Goal: Task Accomplishment & Management: Manage account settings

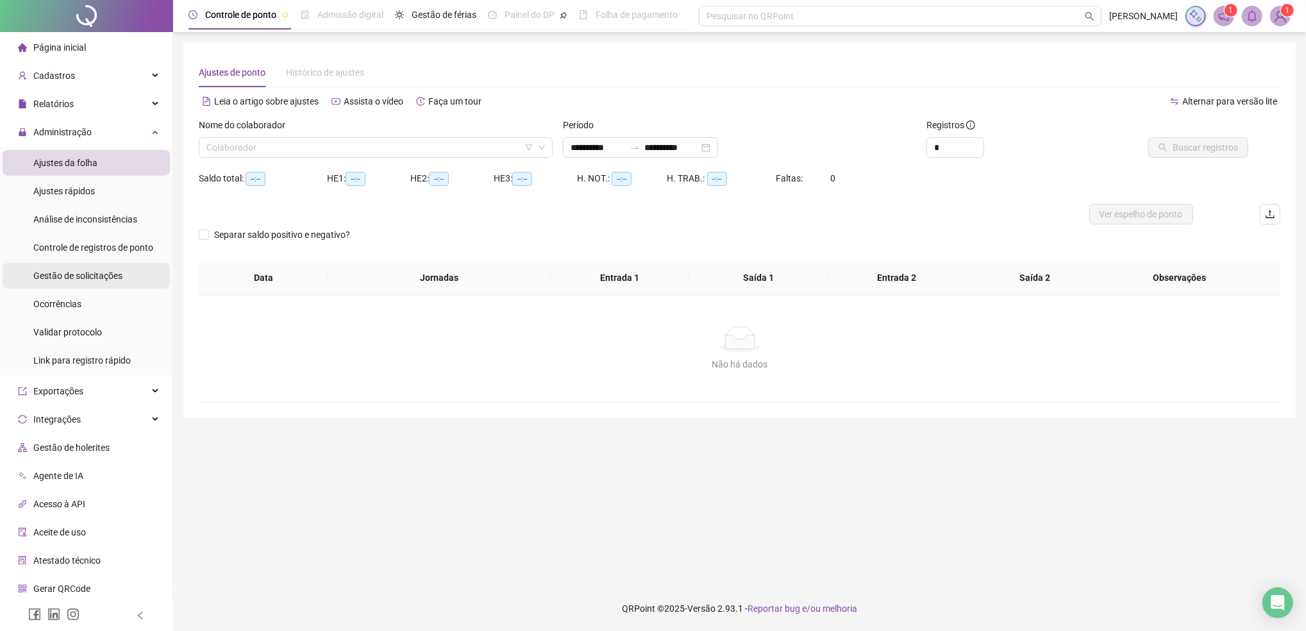
click at [80, 278] on span "Gestão de solicitações" at bounding box center [77, 276] width 89 height 10
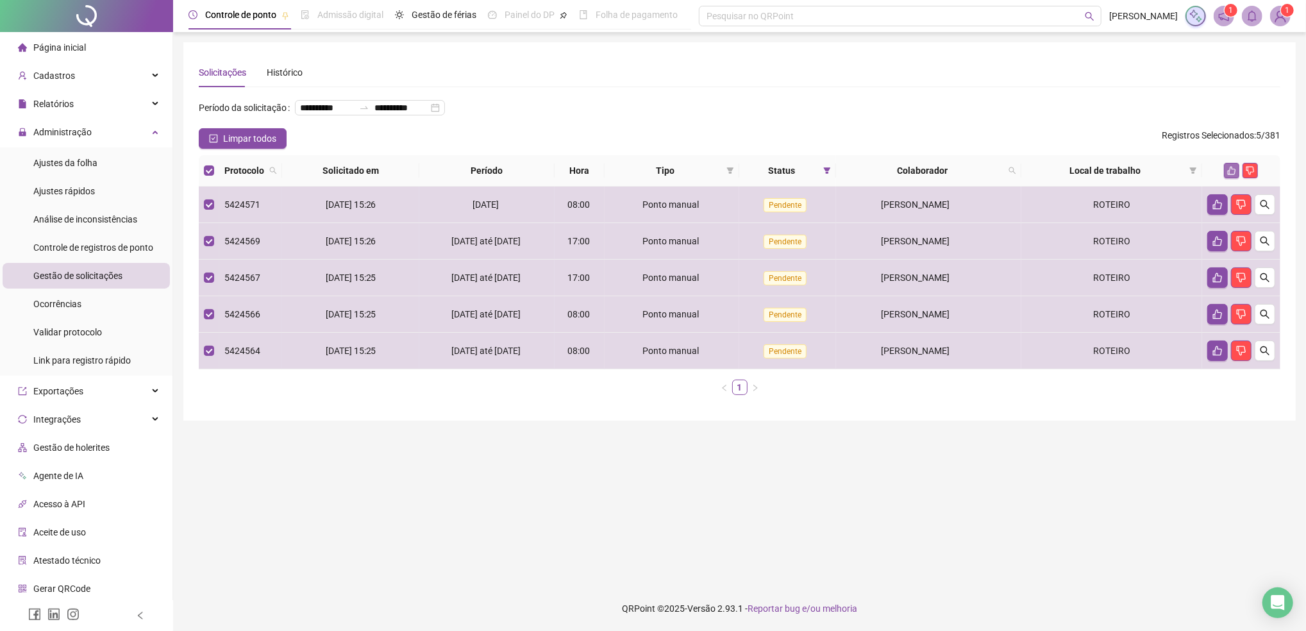
click at [1231, 175] on icon "like" at bounding box center [1231, 170] width 9 height 9
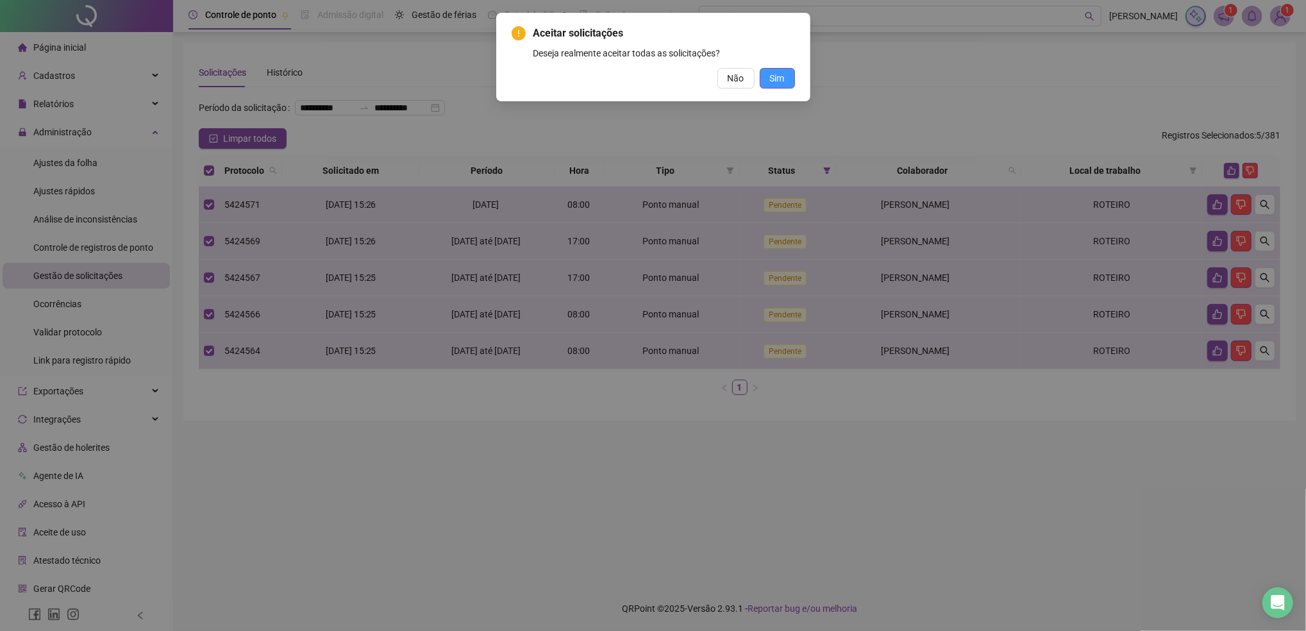
click at [783, 78] on span "Sim" at bounding box center [777, 78] width 15 height 14
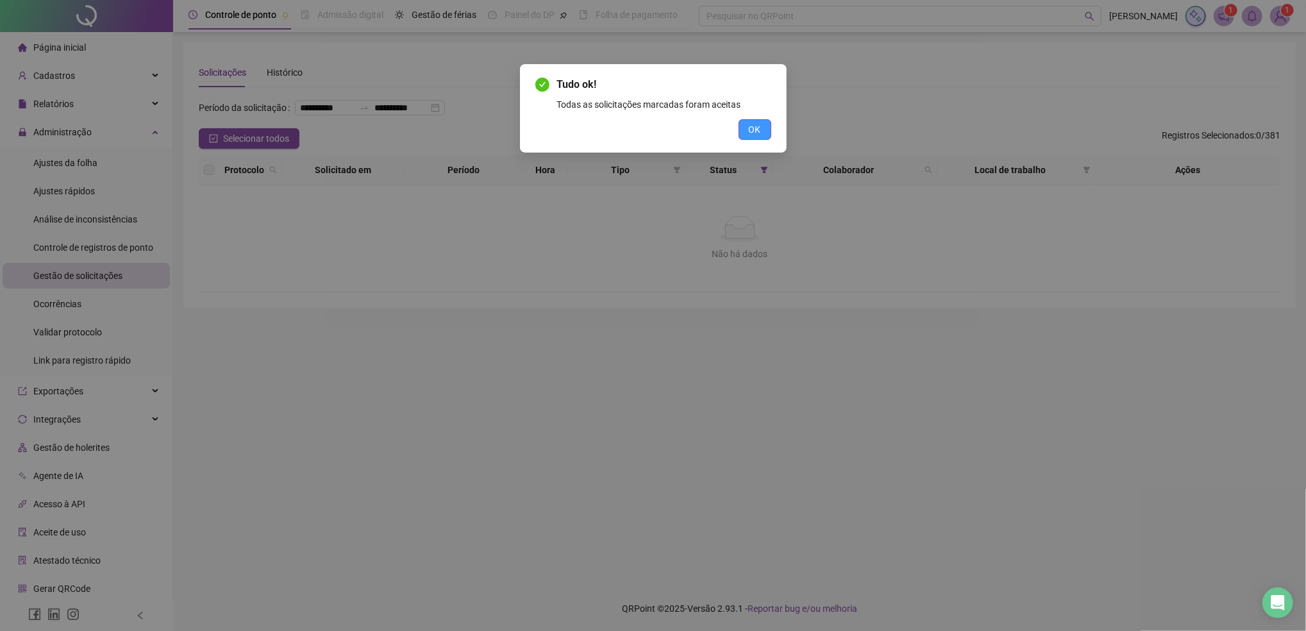
click at [757, 127] on span "OK" at bounding box center [755, 129] width 12 height 14
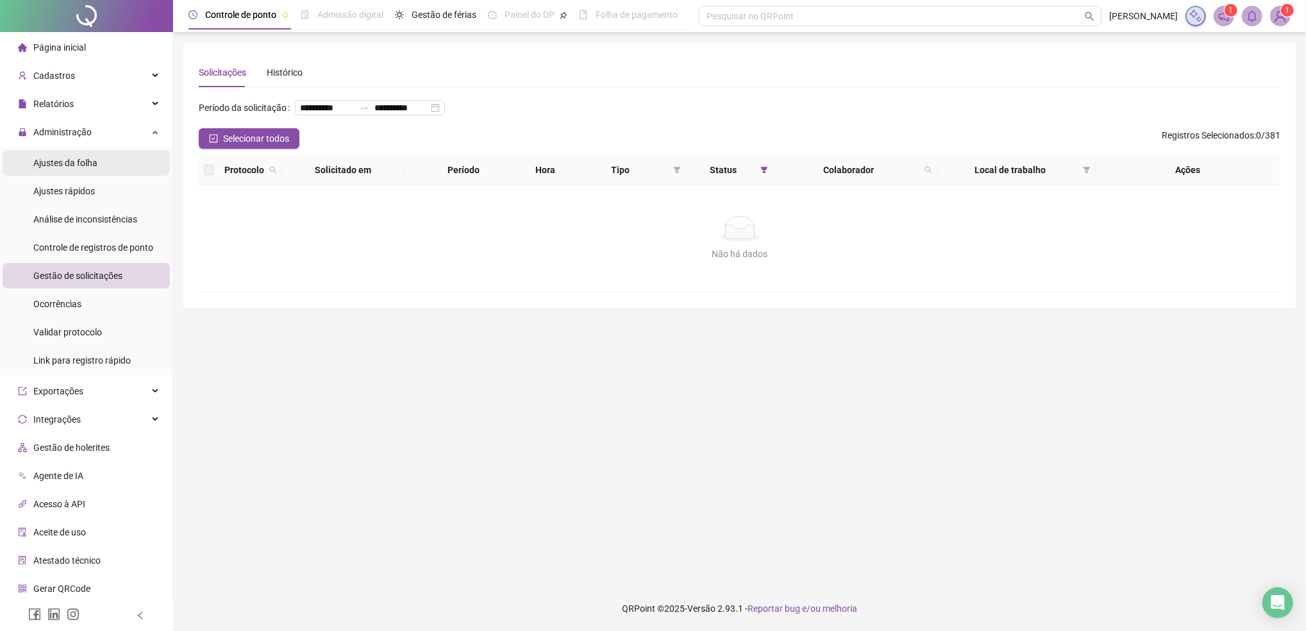
click at [63, 165] on span "Ajustes da folha" at bounding box center [65, 163] width 64 height 10
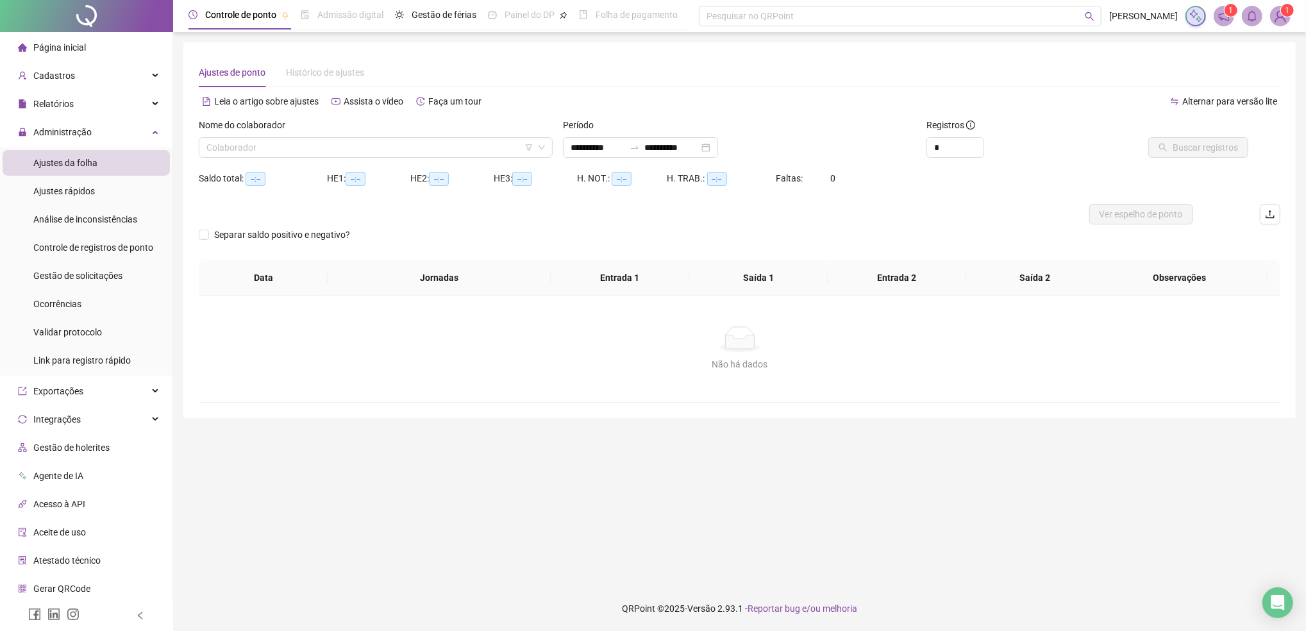
type input "**********"
click at [65, 135] on span "Administração" at bounding box center [62, 132] width 58 height 10
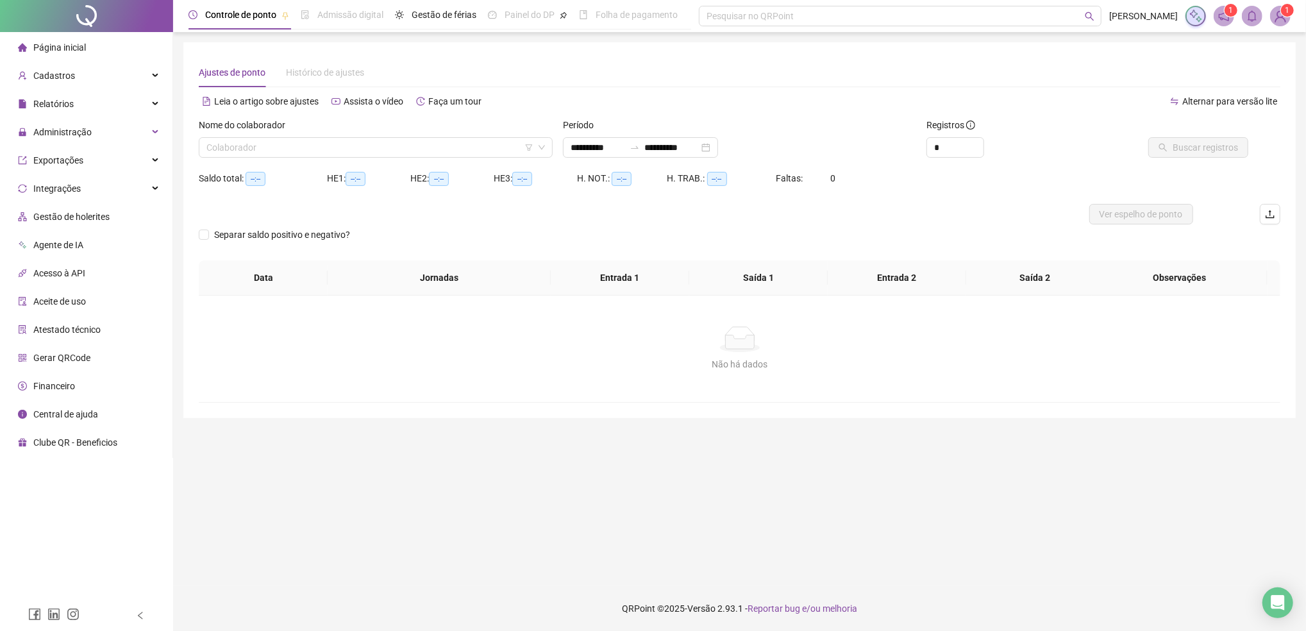
click at [650, 98] on div "Leia o artigo sobre ajustes Assista o vídeo Faça um tour" at bounding box center [469, 101] width 541 height 21
click at [87, 127] on span "Administração" at bounding box center [62, 132] width 58 height 10
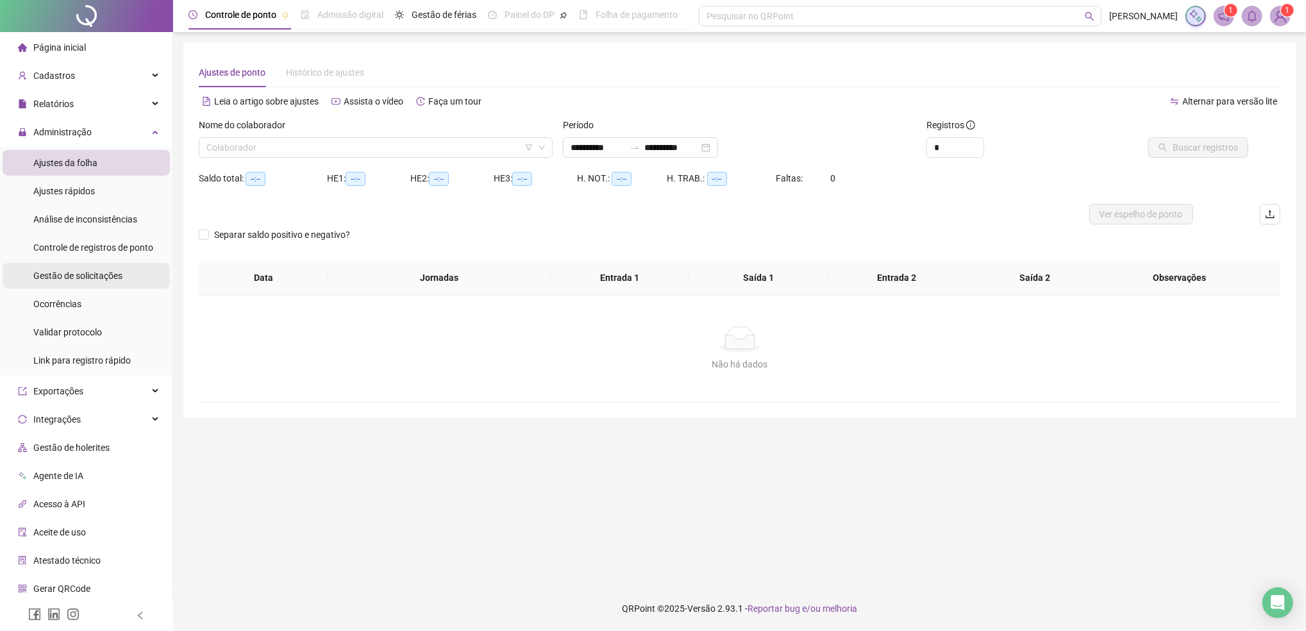
click at [74, 274] on span "Gestão de solicitações" at bounding box center [77, 276] width 89 height 10
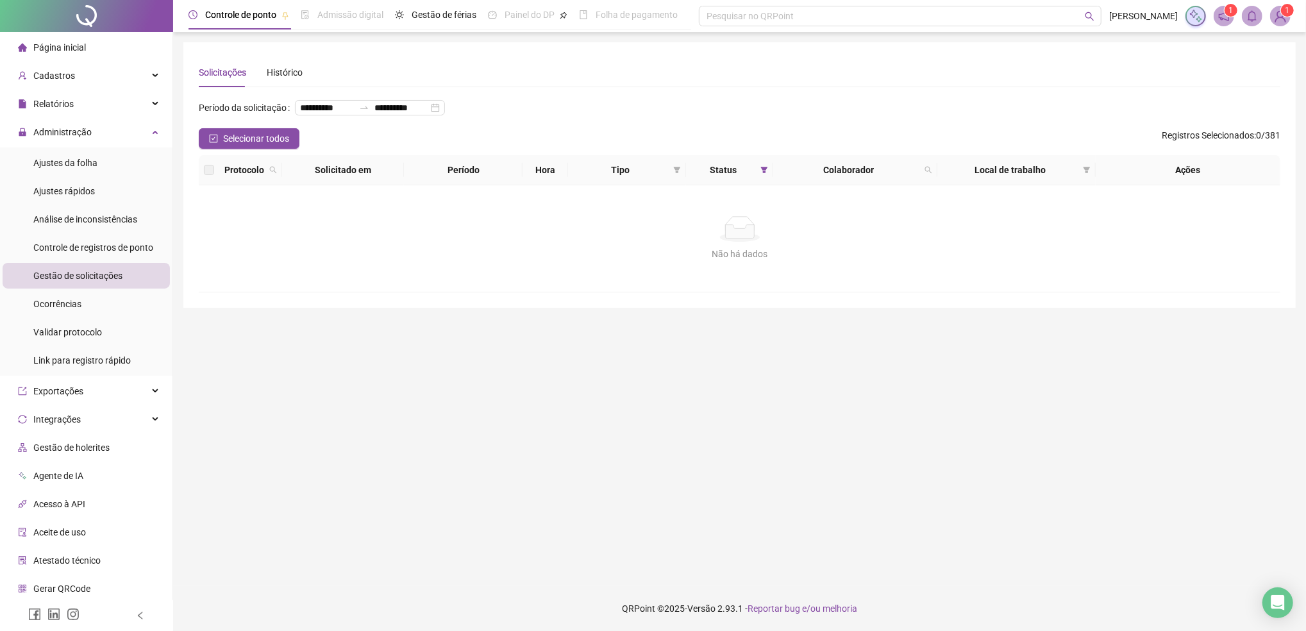
click at [315, 285] on div "Não há dados Não há dados" at bounding box center [739, 238] width 1081 height 106
click at [74, 162] on span "Ajustes da folha" at bounding box center [65, 163] width 64 height 10
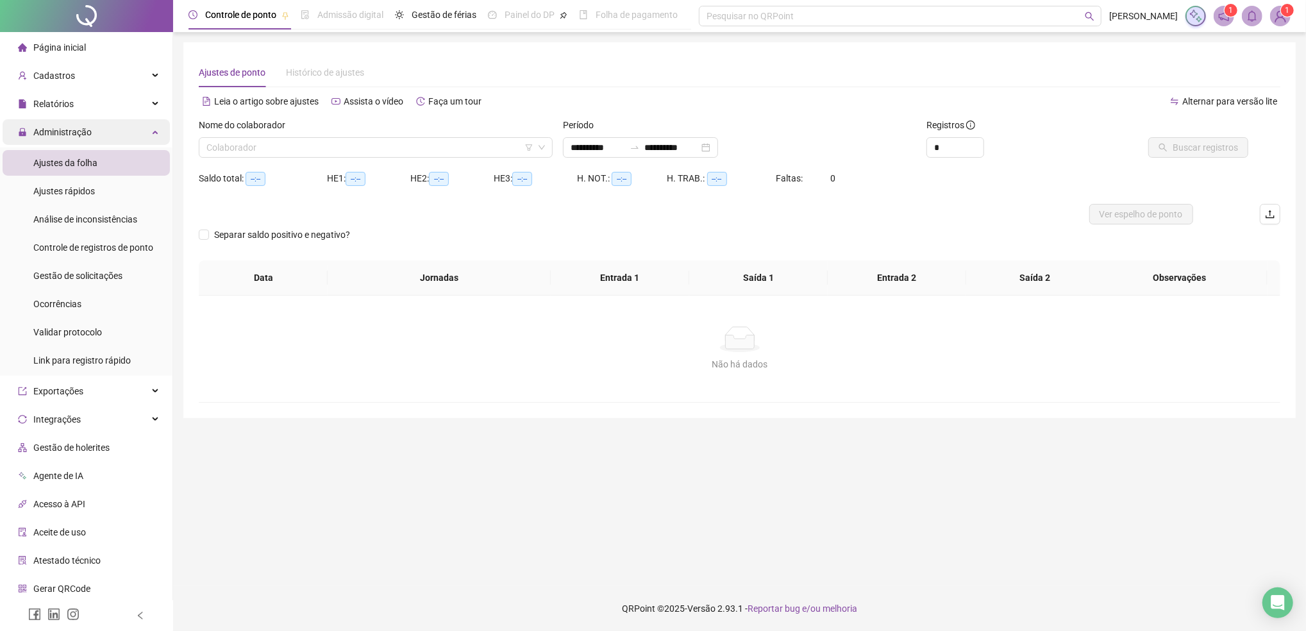
type input "**********"
click at [67, 136] on span "Administração" at bounding box center [62, 132] width 58 height 10
